Goal: Navigation & Orientation: Understand site structure

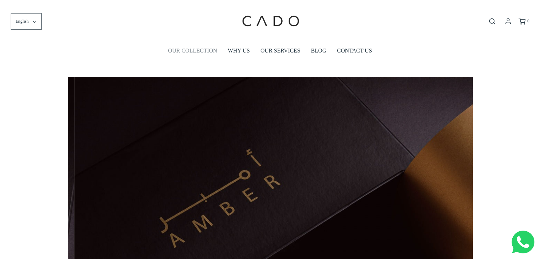
scroll to position [0, 405]
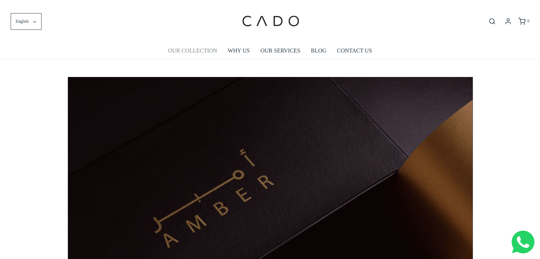
click at [210, 47] on link "OUR COLLECTION" at bounding box center [192, 51] width 49 height 16
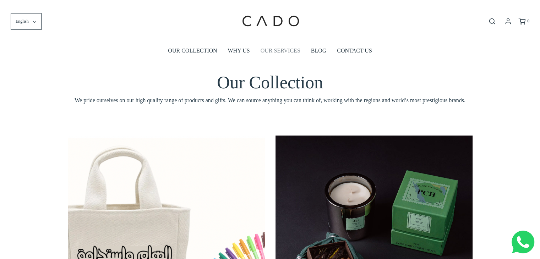
click at [279, 50] on link "OUR SERVICES" at bounding box center [281, 51] width 40 height 16
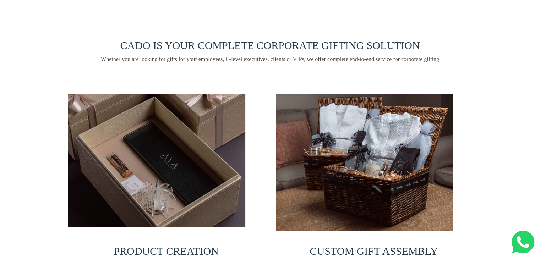
scroll to position [5, 0]
